Goal: Information Seeking & Learning: Learn about a topic

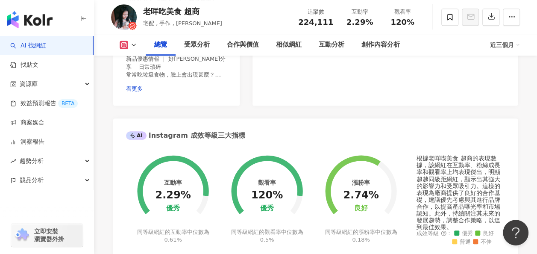
scroll to position [128, 0]
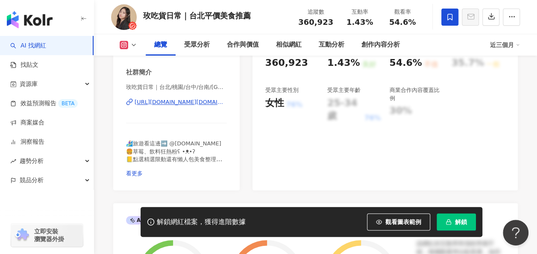
scroll to position [171, 0]
click at [203, 104] on div "[URL][DOMAIN_NAME][DOMAIN_NAME]" at bounding box center [181, 102] width 92 height 8
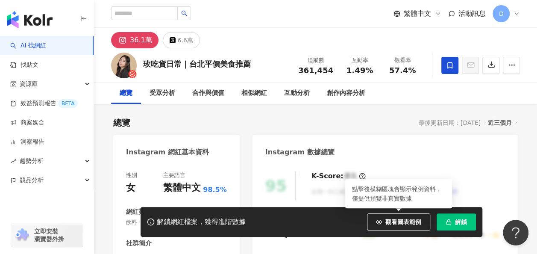
click at [433, 221] on div "觀看圖表範例 點擊後模糊區塊會顯示範例資料，僅提供預覽非真實數據" at bounding box center [402, 221] width 70 height 17
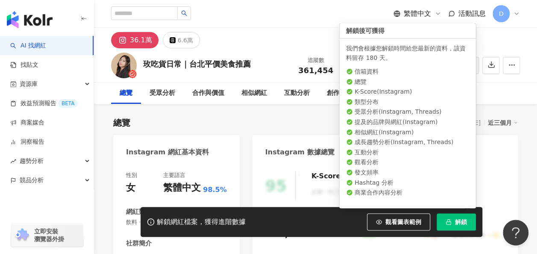
click at [449, 224] on icon "button" at bounding box center [449, 222] width 6 height 6
click at [451, 222] on icon "loading" at bounding box center [449, 222] width 8 height 8
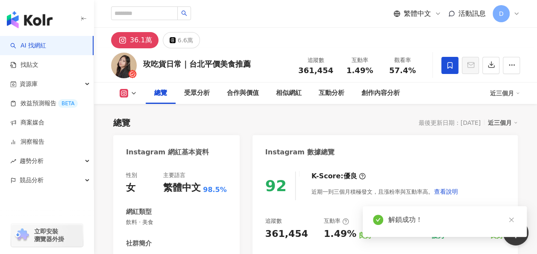
scroll to position [85, 0]
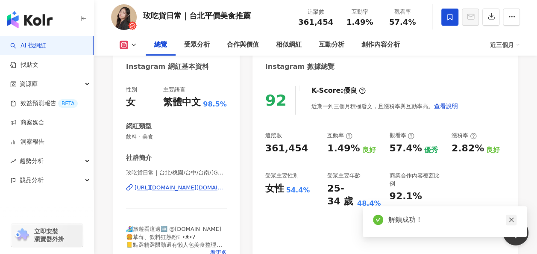
click at [511, 219] on icon "close" at bounding box center [511, 220] width 5 height 5
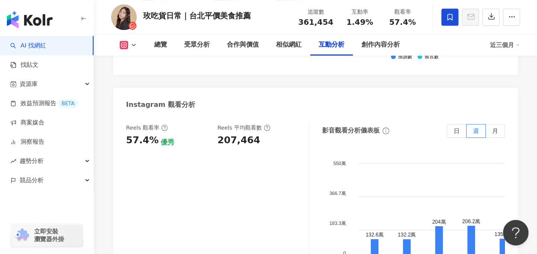
scroll to position [1966, 0]
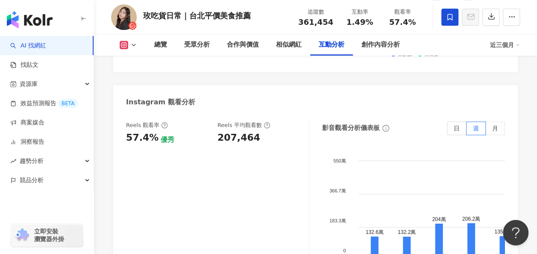
click at [244, 131] on div "207,464" at bounding box center [239, 137] width 43 height 13
copy div "207,464"
click at [185, 190] on div "Reels 觀看率 57.4% 優秀 [PERSON_NAME] 平均觀看數 207,464" at bounding box center [217, 206] width 183 height 171
